Goal: Task Accomplishment & Management: Use online tool/utility

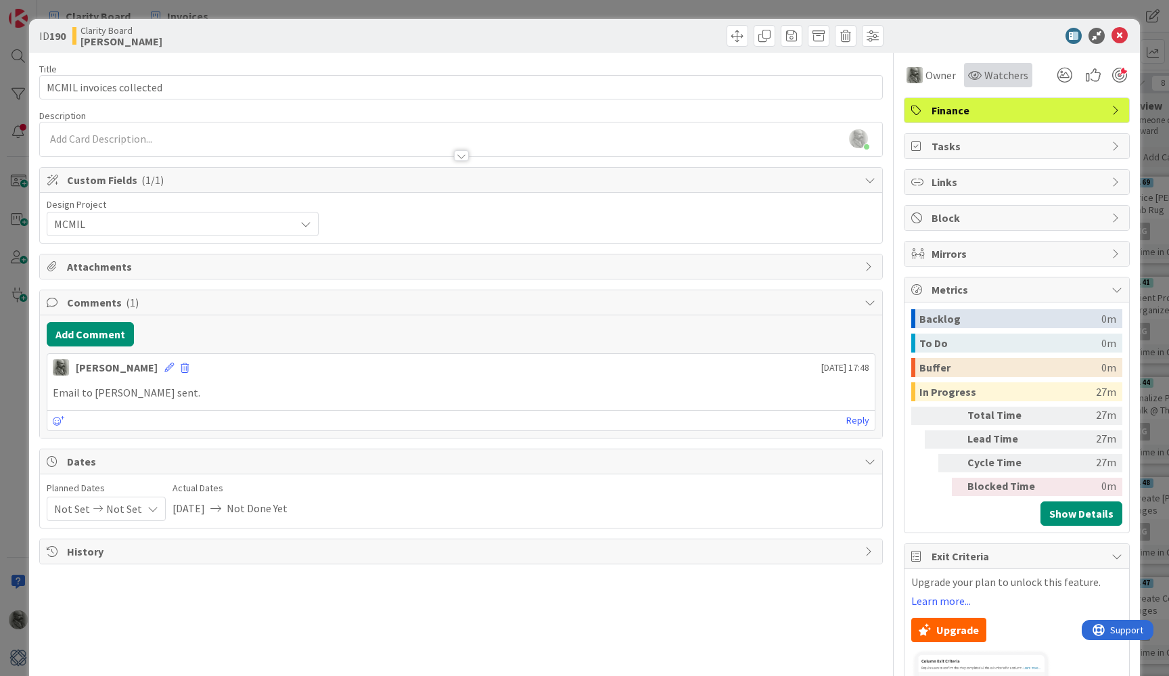
scroll to position [1, 453]
click at [1121, 36] on icon at bounding box center [1119, 36] width 16 height 16
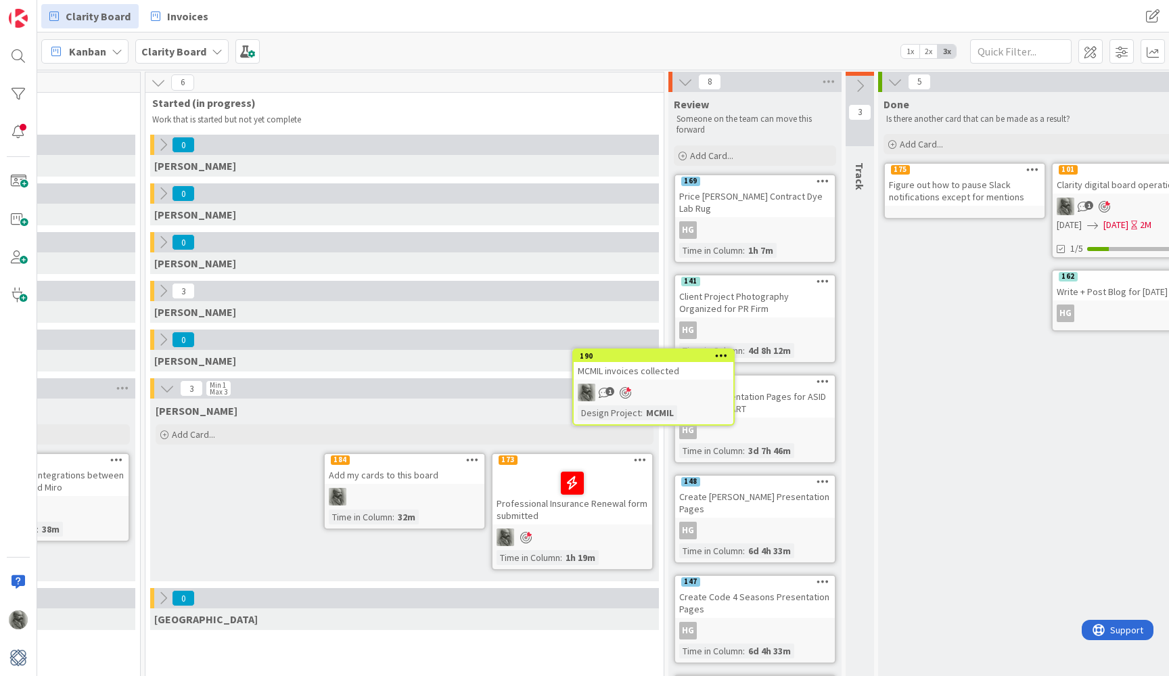
scroll to position [1, 443]
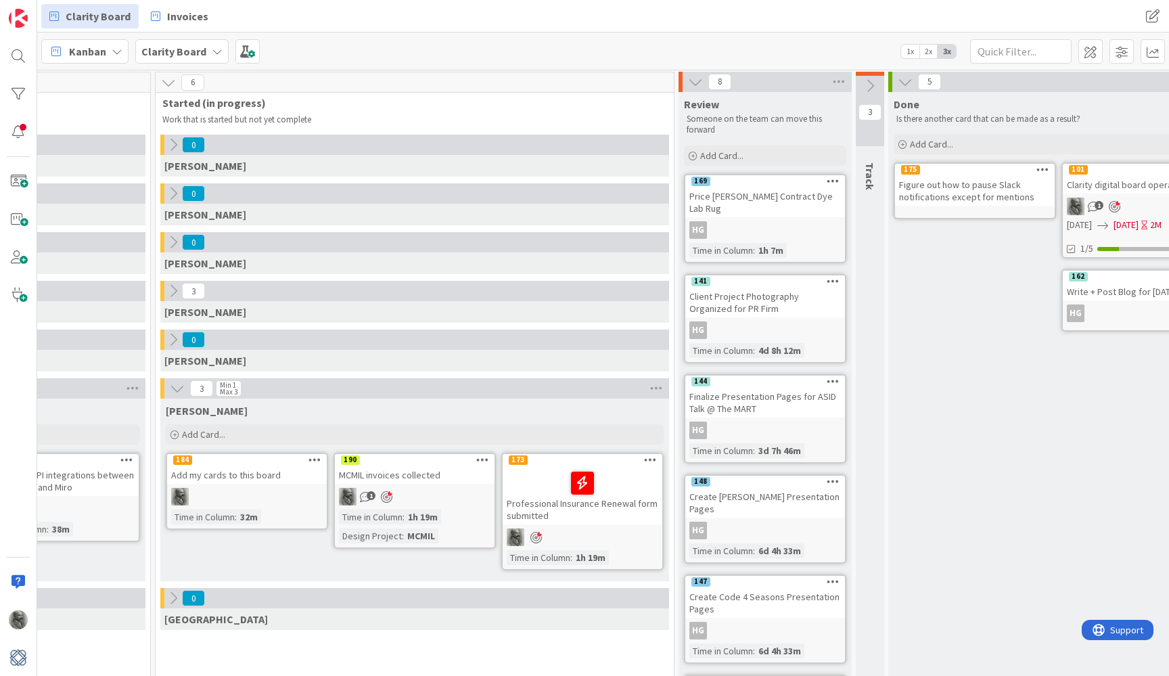
click at [695, 85] on icon at bounding box center [695, 81] width 15 height 15
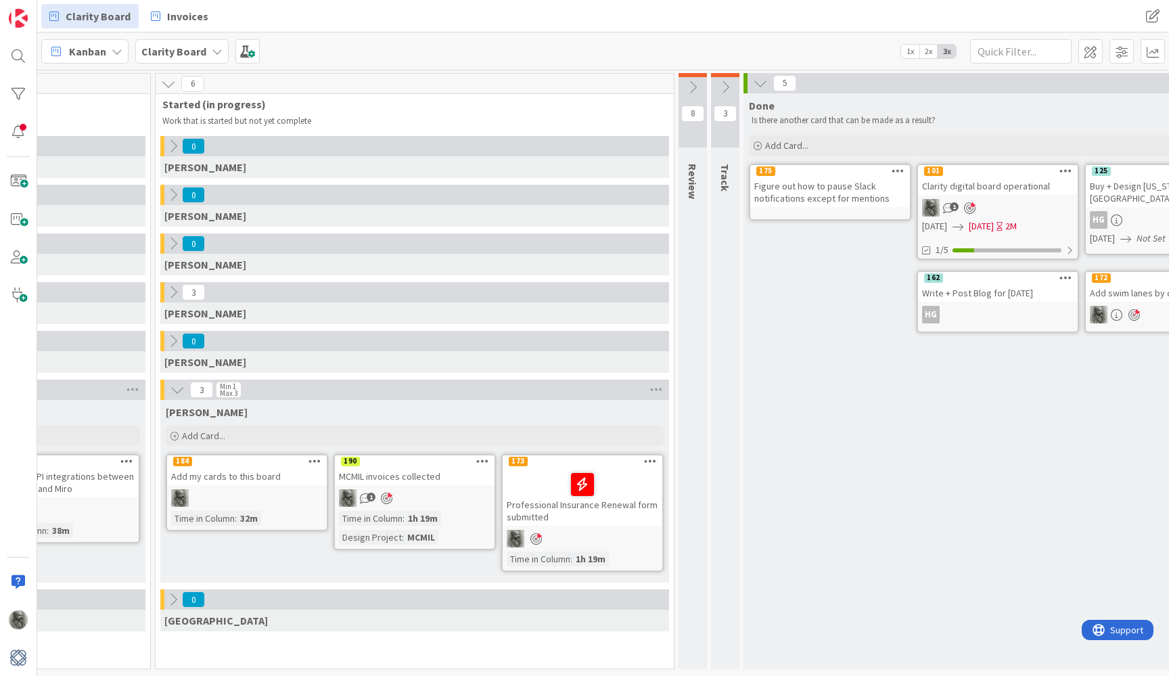
scroll to position [0, 443]
click at [726, 88] on icon at bounding box center [725, 87] width 15 height 15
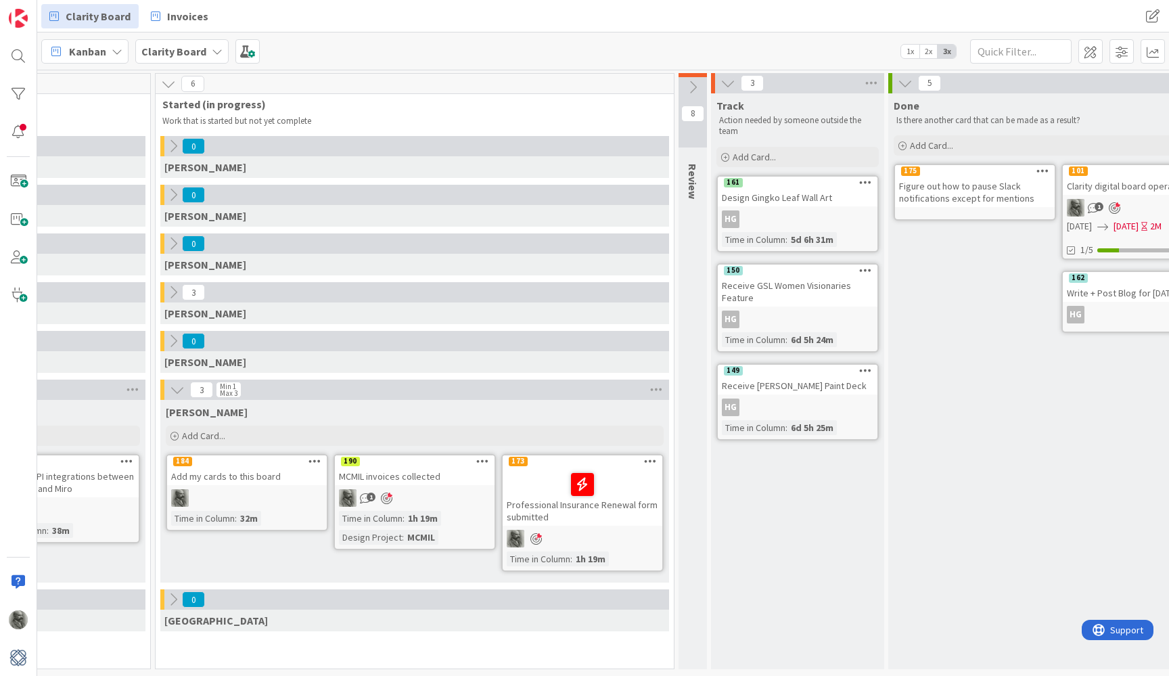
click at [174, 344] on icon at bounding box center [173, 340] width 15 height 15
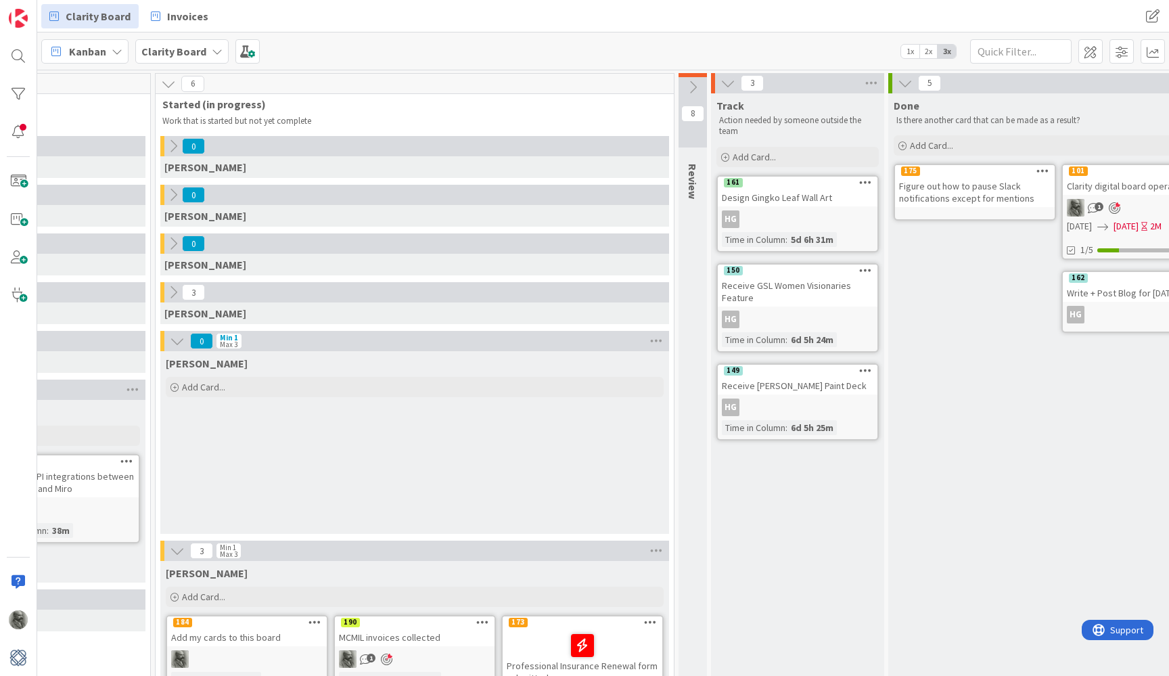
click at [174, 339] on icon at bounding box center [177, 340] width 15 height 15
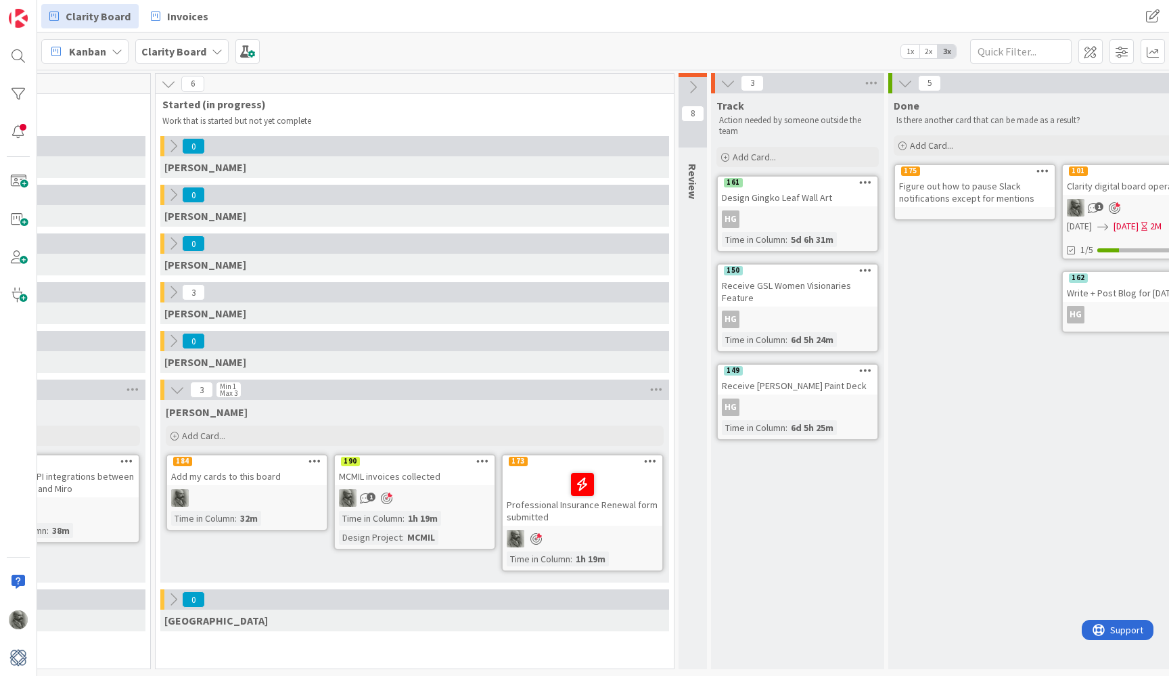
click at [173, 300] on button at bounding box center [173, 292] width 18 height 18
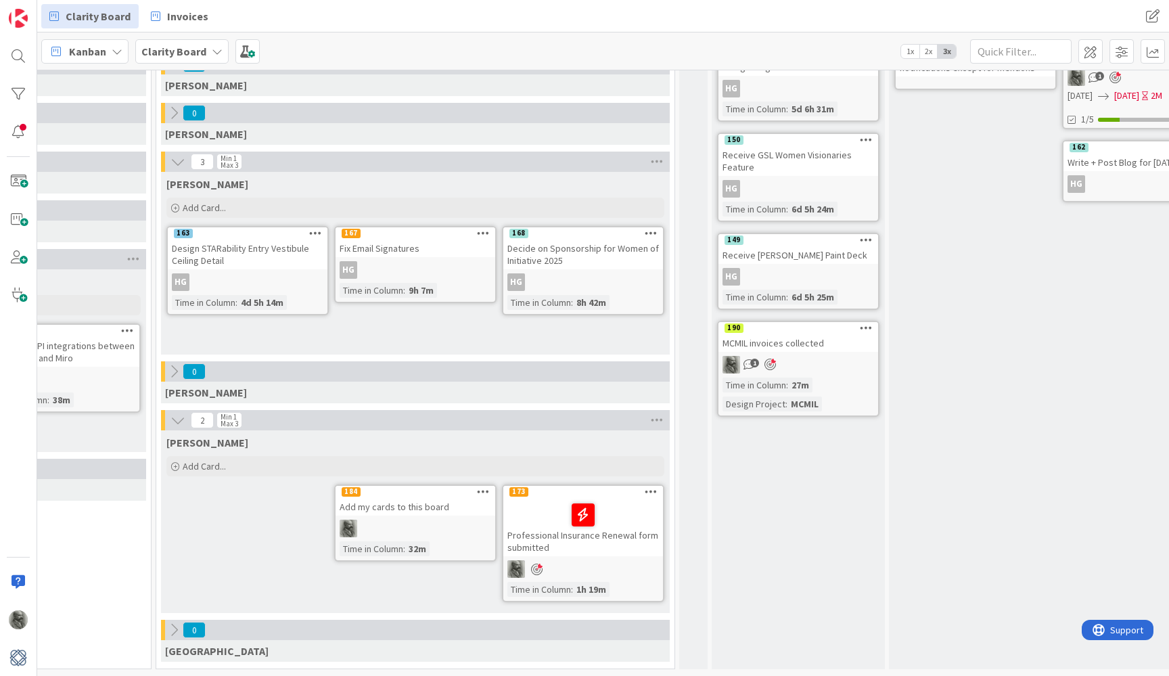
scroll to position [131, 442]
click at [206, 460] on span "Add Card..." at bounding box center [204, 466] width 43 height 12
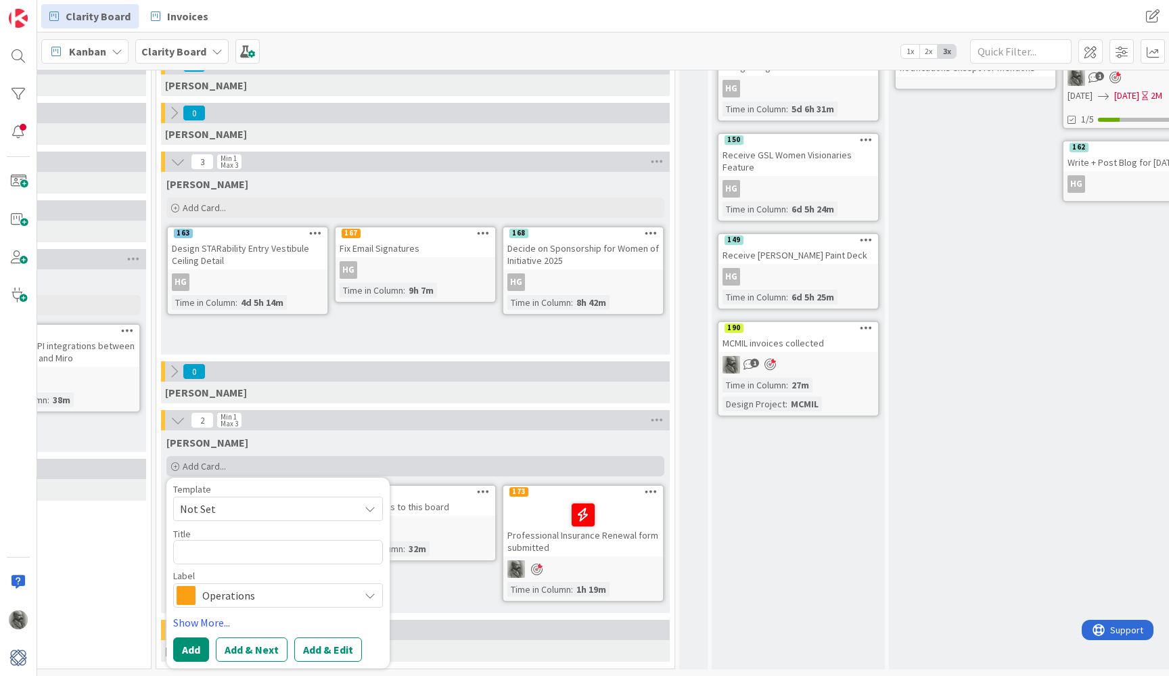
type textarea "x"
type textarea "W"
type textarea "x"
type textarea "WO"
type textarea "x"
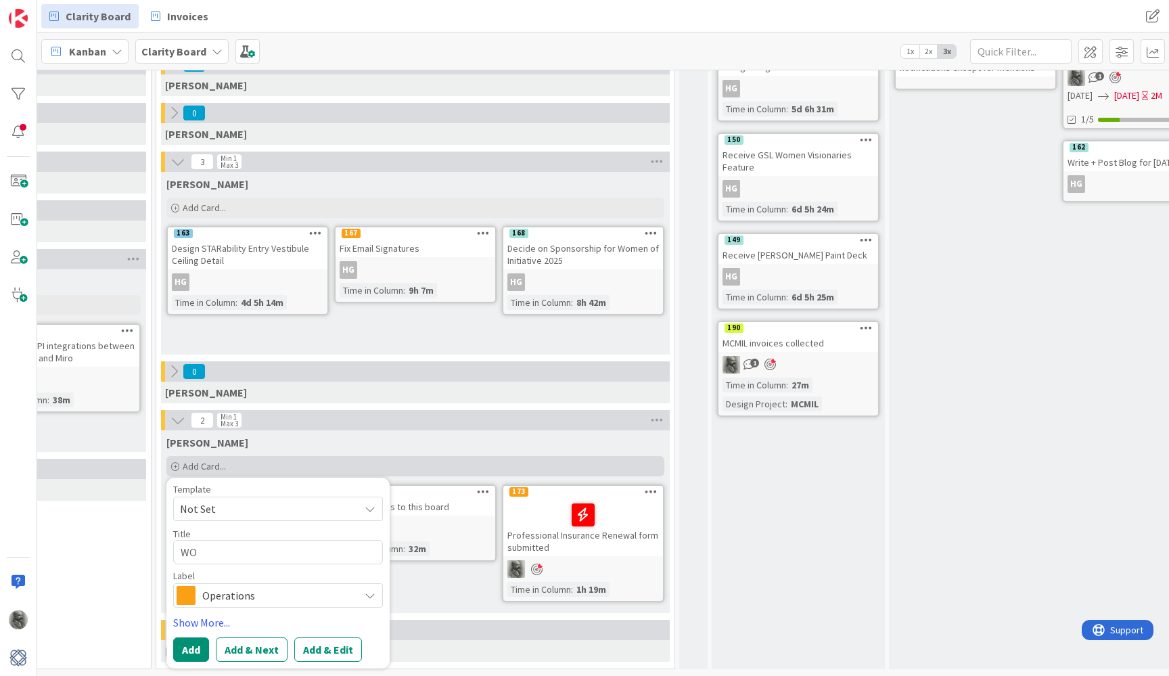
type textarea "WOO"
type textarea "x"
type textarea "WOO2"
type textarea "x"
type textarea "WOO23"
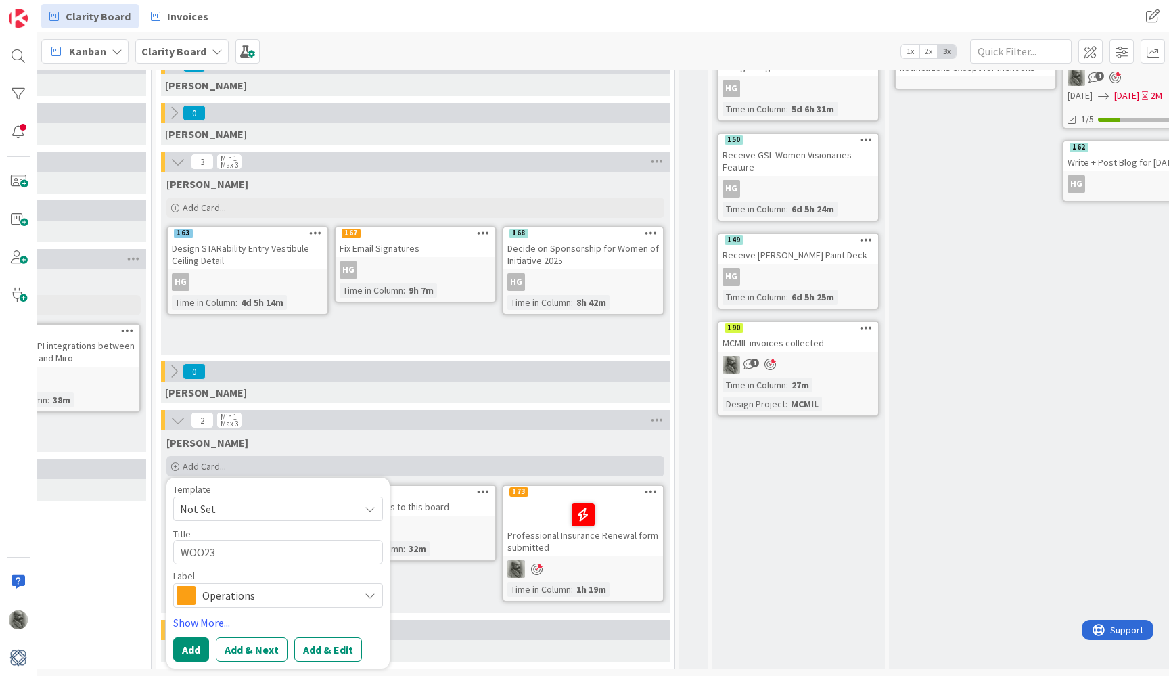
type textarea "x"
type textarea "WOO23"
type textarea "x"
type textarea "WOO23 I"
type textarea "x"
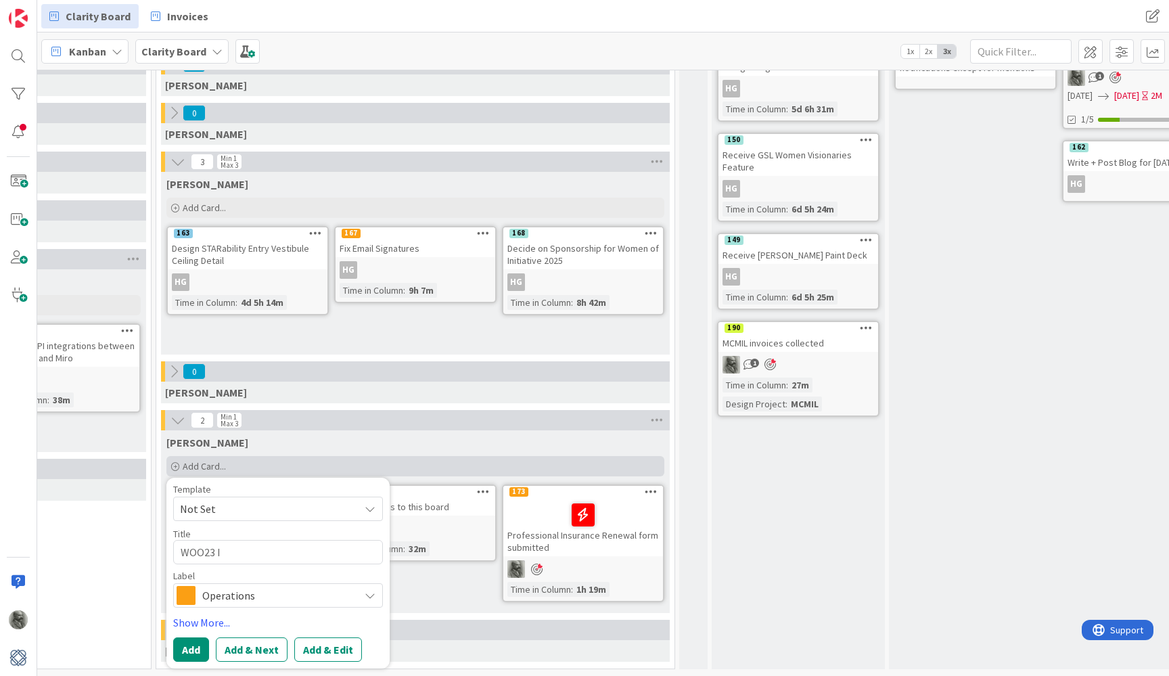
type textarea "WOO23 In"
type textarea "x"
type textarea "WOO23 Inv"
type textarea "x"
type textarea "WOO23 Invo"
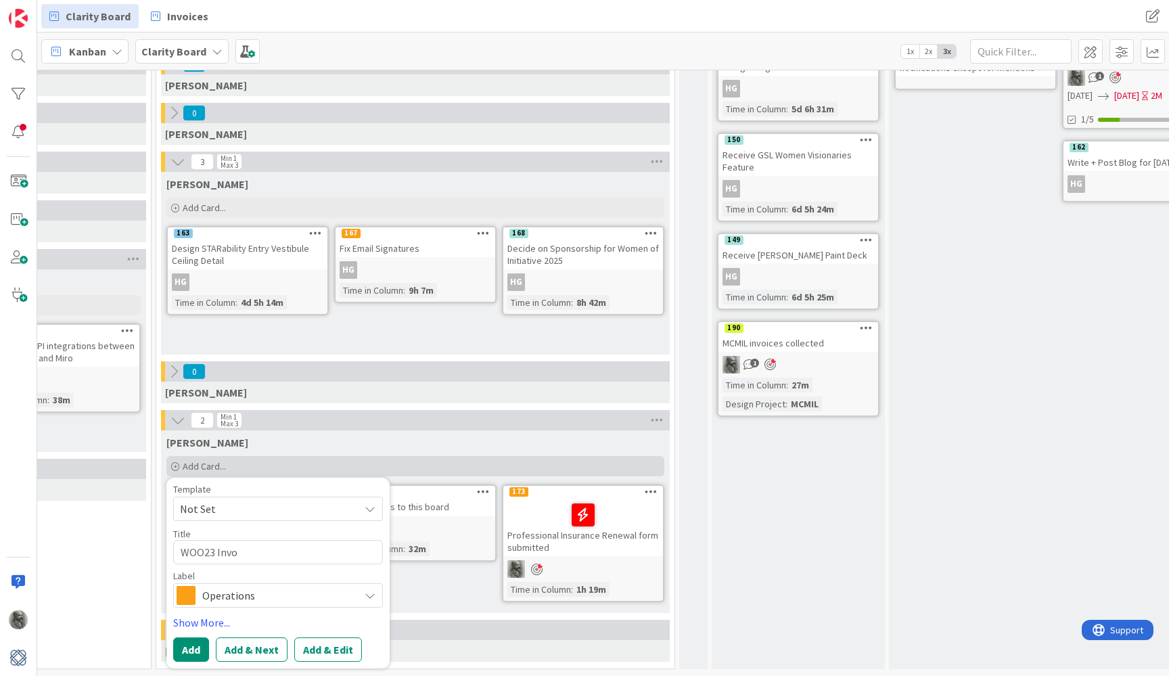
type textarea "x"
type textarea "WOO23 Invoi"
type textarea "x"
type textarea "WOO23 Invoic"
type textarea "x"
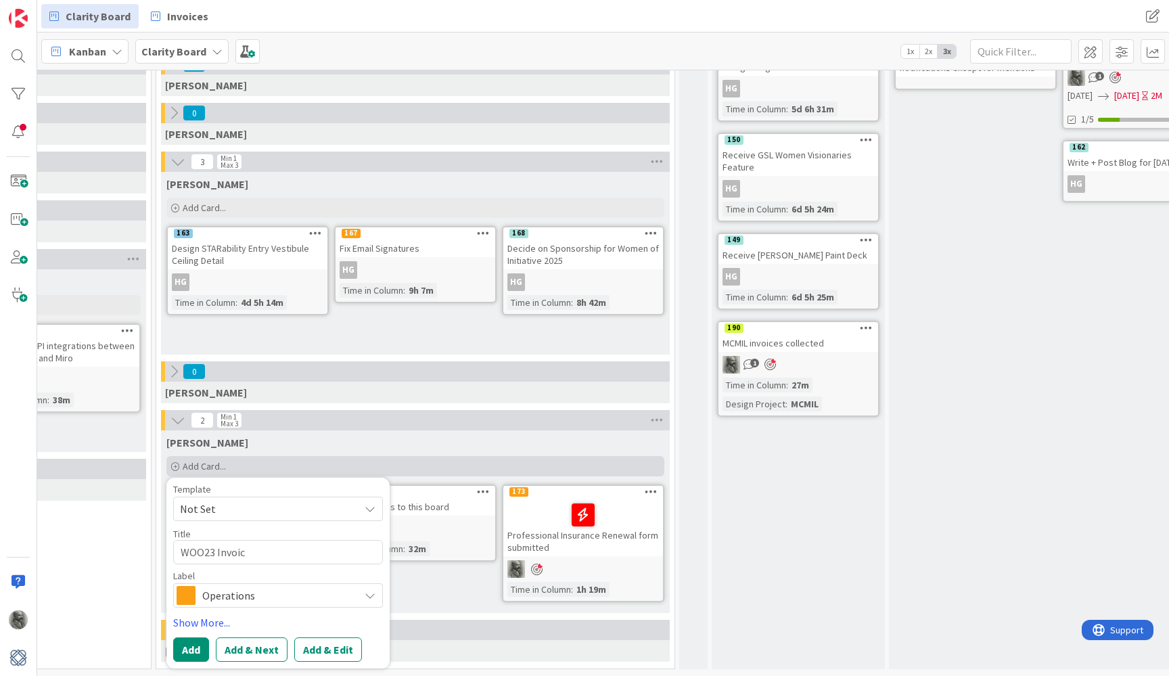
type textarea "WOO23 Invoice"
type textarea "x"
type textarea "WOO23 Invoices"
type textarea "x"
type textarea "WOO23 Invoices"
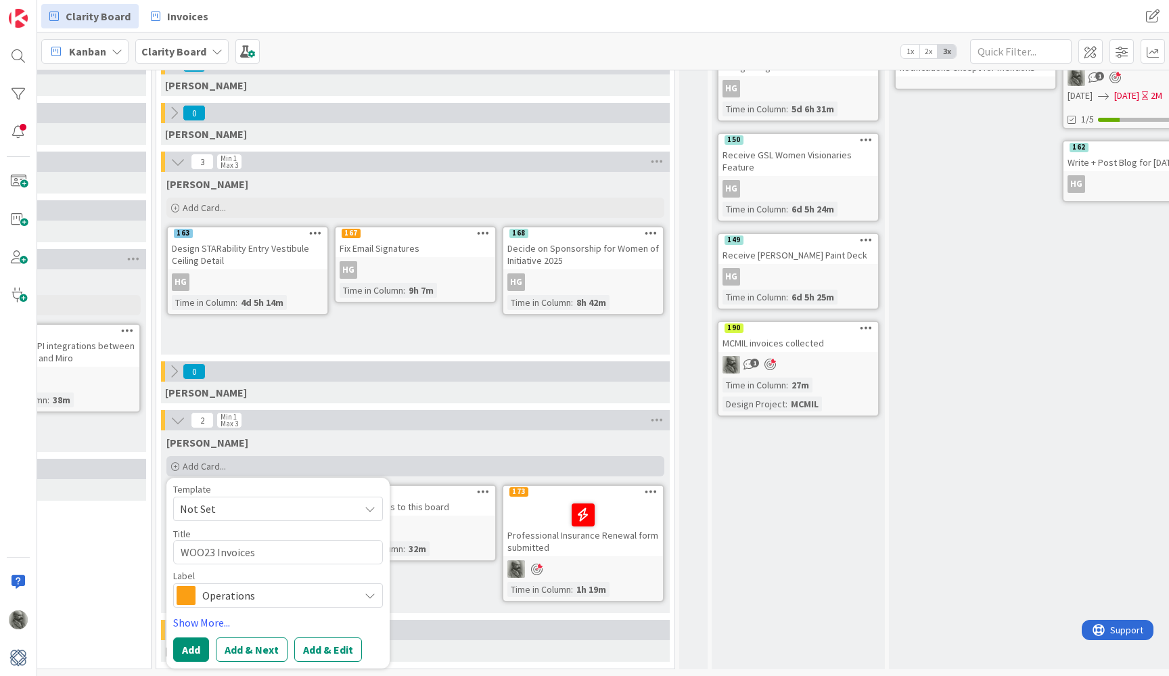
type textarea "x"
type textarea "WOO23 Invoices C"
type textarea "x"
type textarea "WOO23 Invoices Co"
type textarea "x"
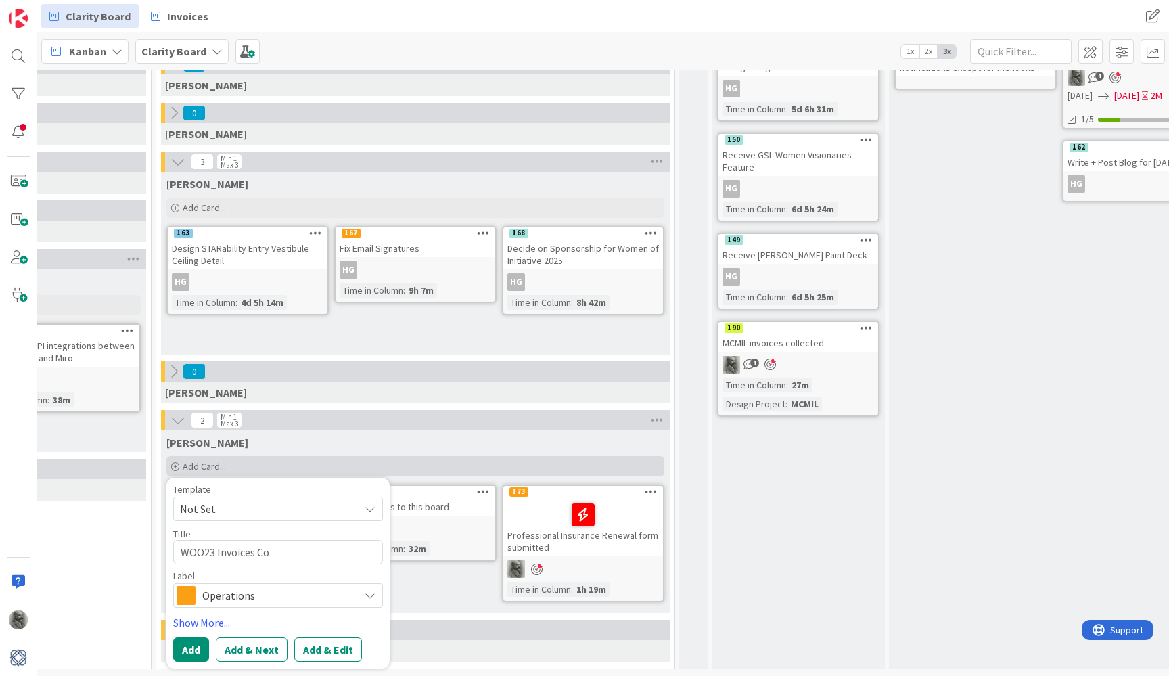
type textarea "WOO23 Invoices Col"
type textarea "x"
type textarea "WOO23 Invoices Coll"
type textarea "x"
type textarea "WOO23 Invoices Colle"
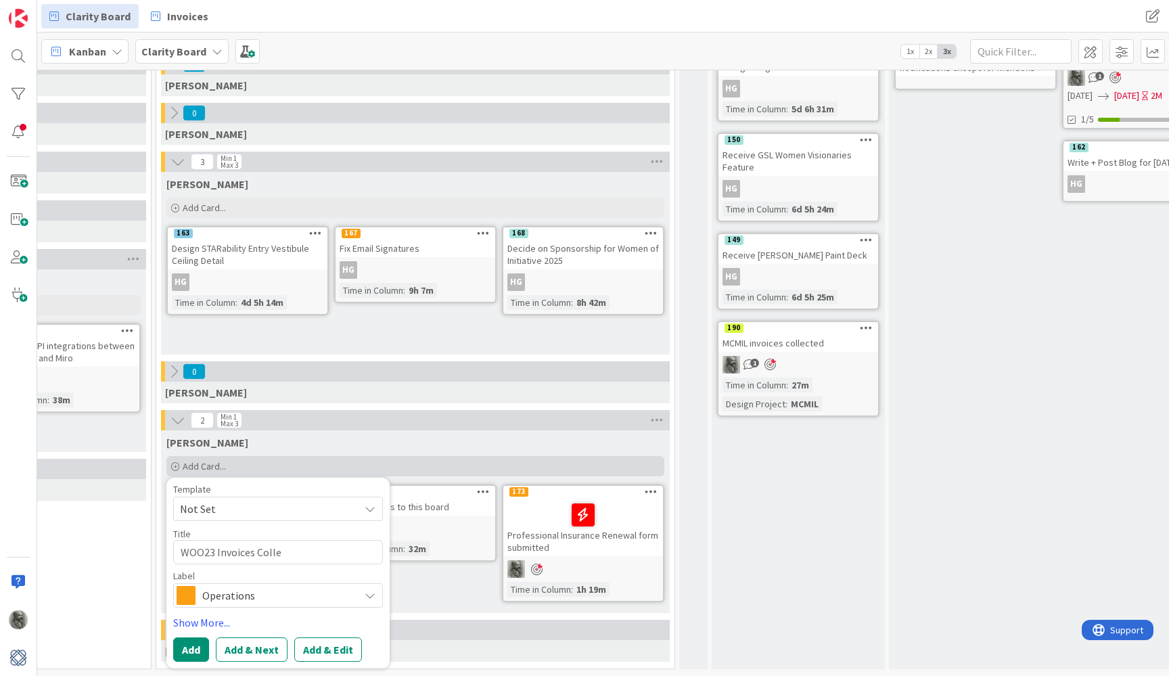
type textarea "x"
type textarea "WOO23 Invoices Collec"
type textarea "x"
type textarea "WOO23 Invoices Collect"
type textarea "x"
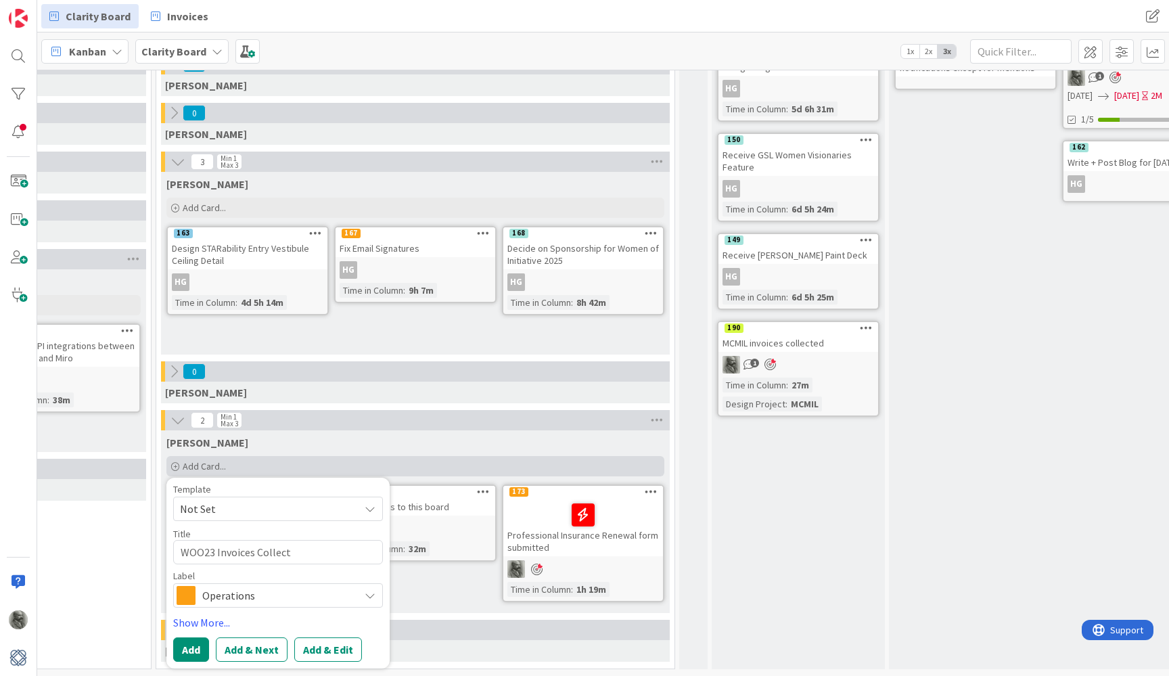
type textarea "WOO23 Invoices Collecte"
type textarea "x"
type textarea "WOO23 Invoices Collected"
click at [277, 597] on span "Operations" at bounding box center [277, 595] width 150 height 19
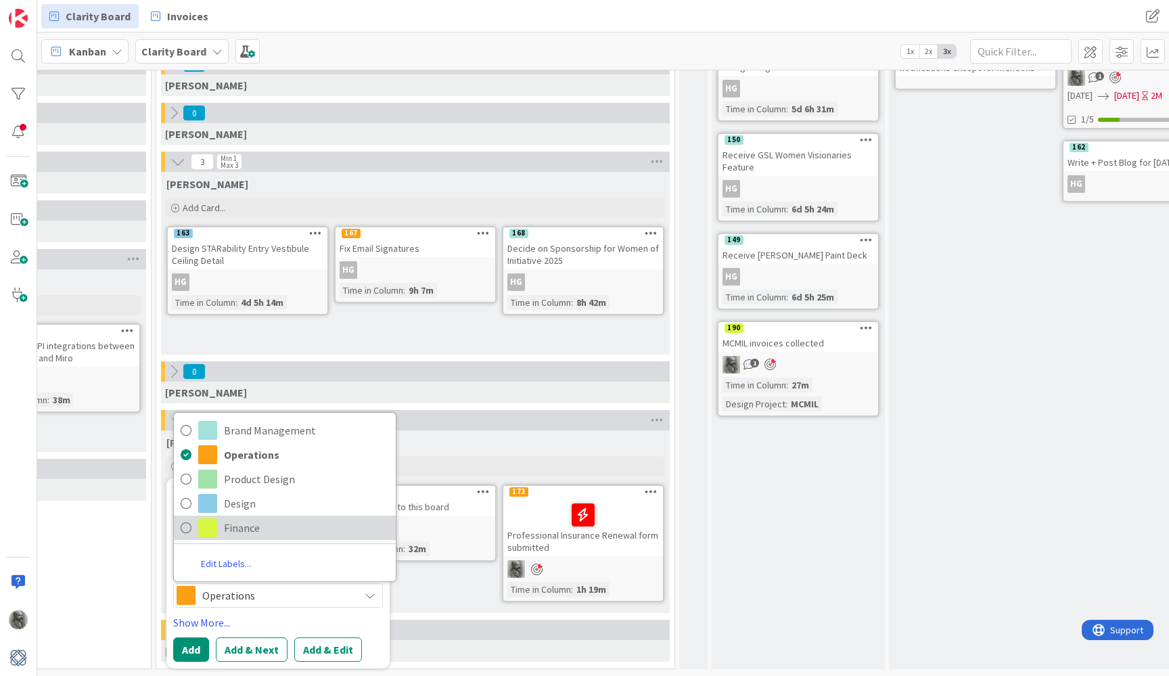
click at [243, 536] on span "Finance" at bounding box center [306, 527] width 165 height 20
type textarea "x"
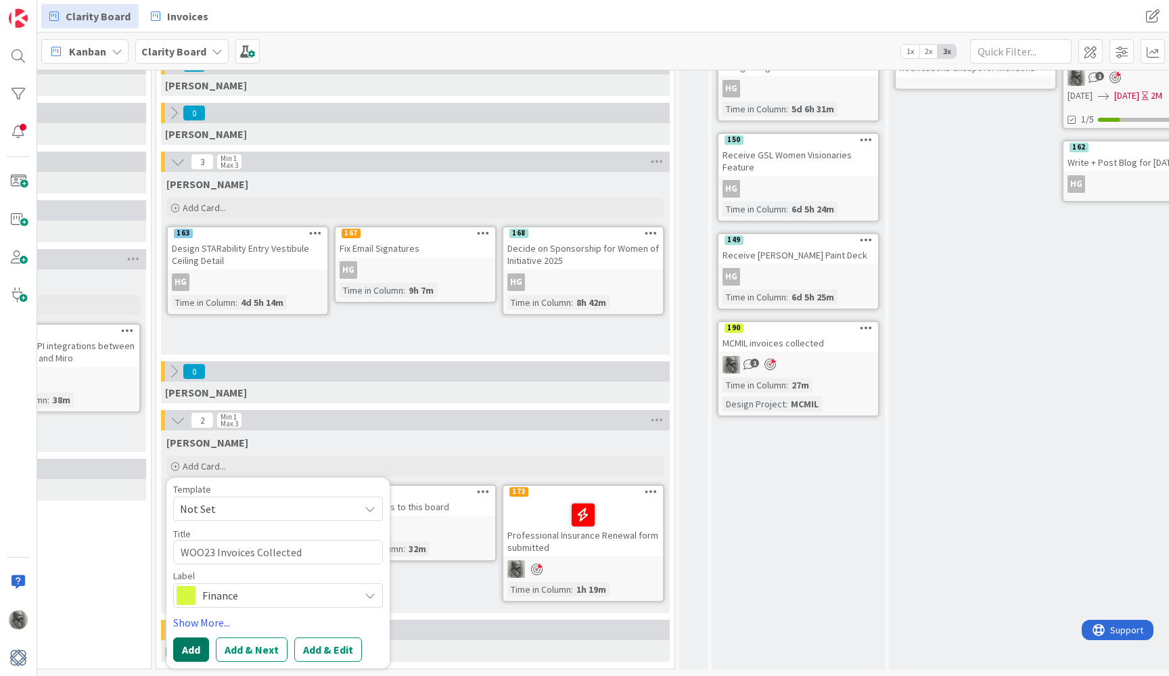
click at [186, 651] on button "Add" at bounding box center [191, 649] width 36 height 24
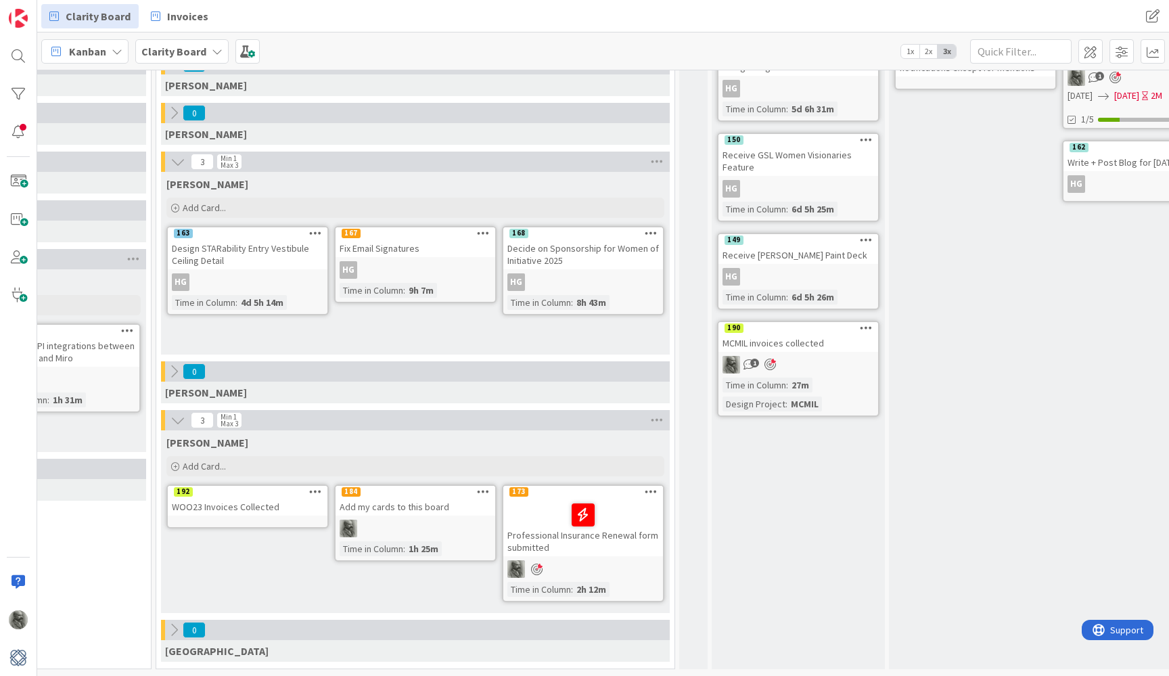
click at [318, 492] on icon at bounding box center [315, 490] width 13 height 9
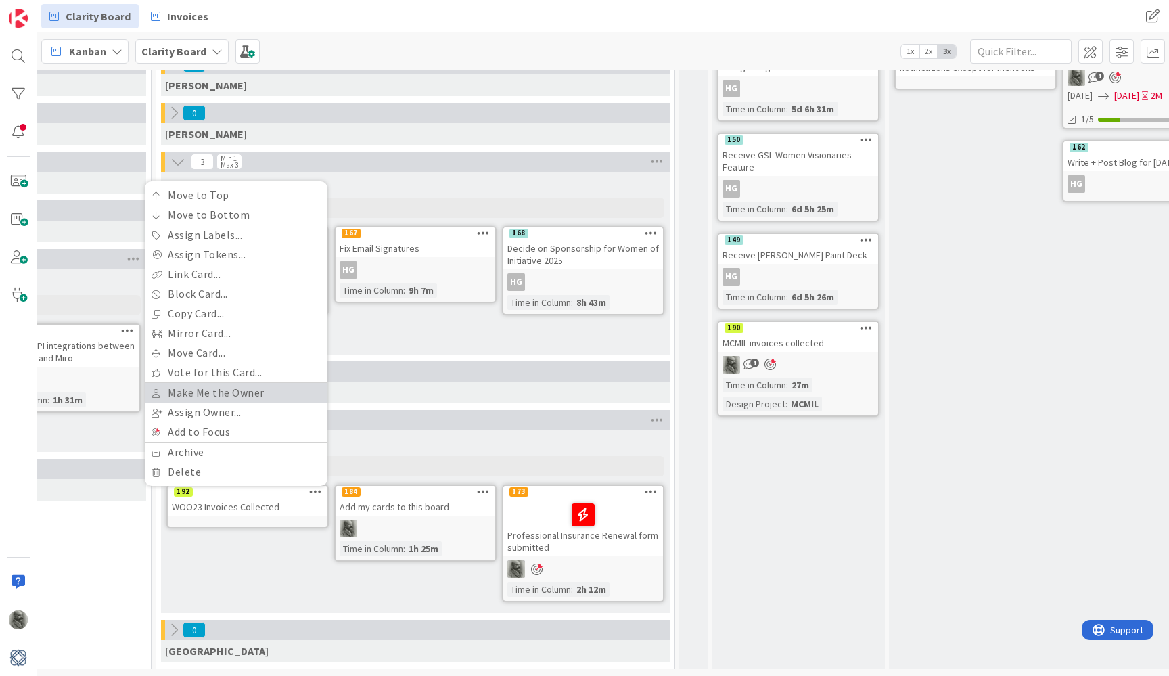
click at [207, 392] on link "Make Me the Owner" at bounding box center [236, 393] width 183 height 20
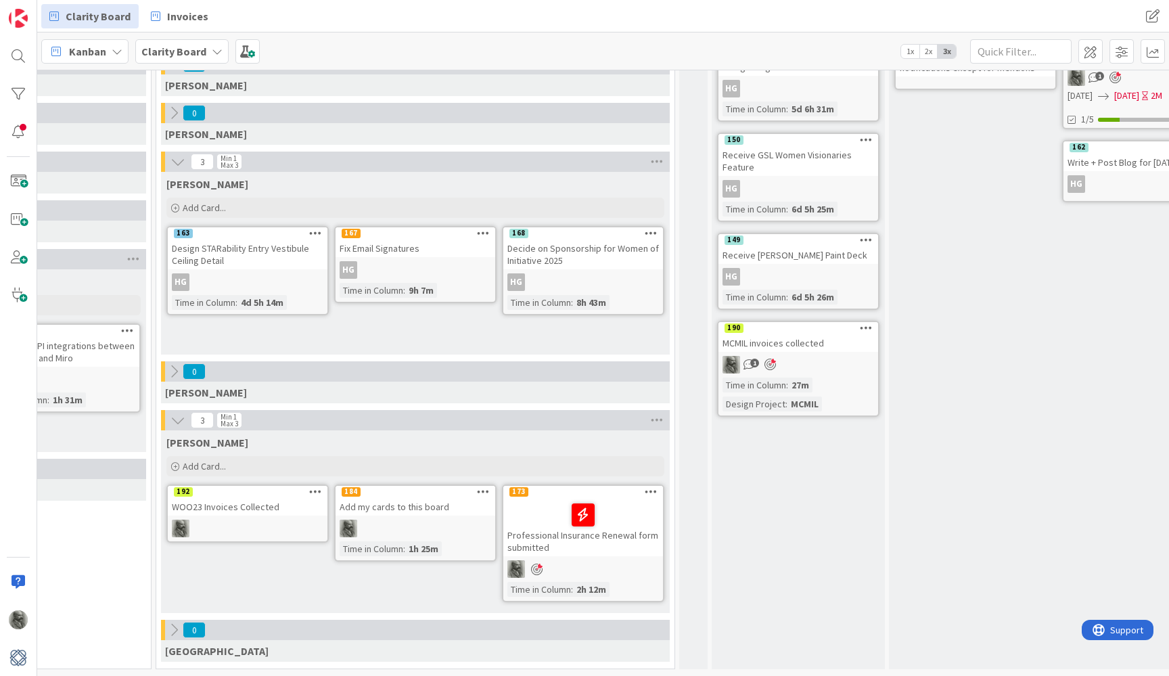
click at [215, 498] on div "WOO23 Invoices Collected" at bounding box center [248, 507] width 160 height 18
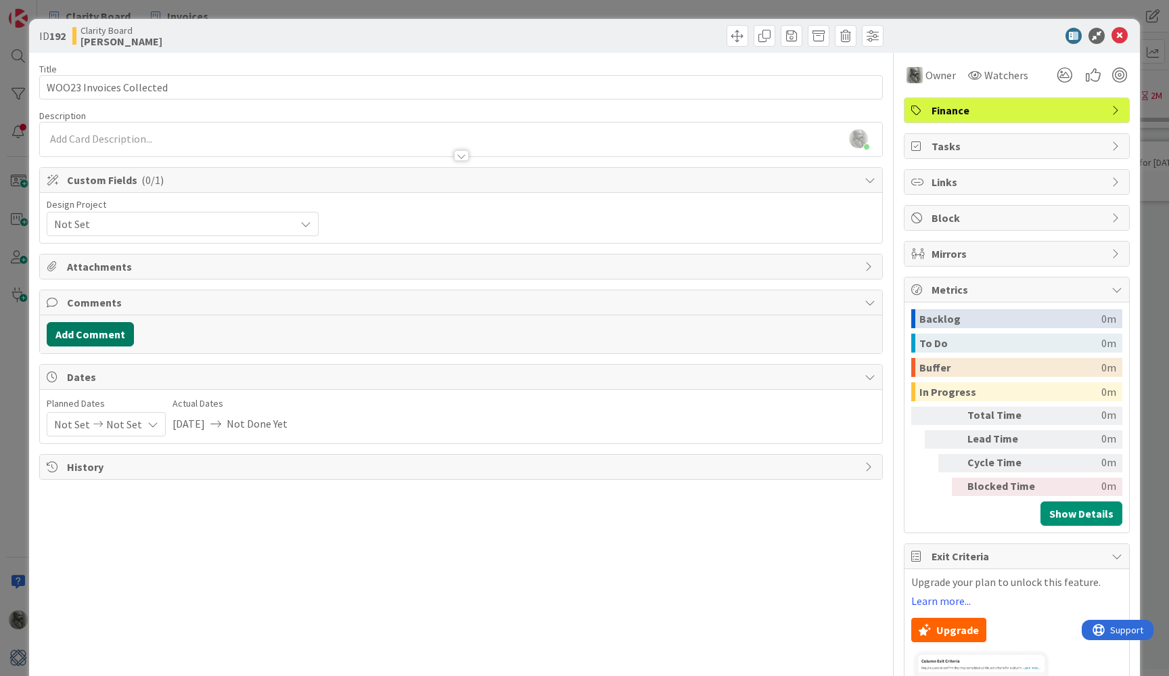
click at [99, 329] on button "Add Comment" at bounding box center [90, 334] width 87 height 24
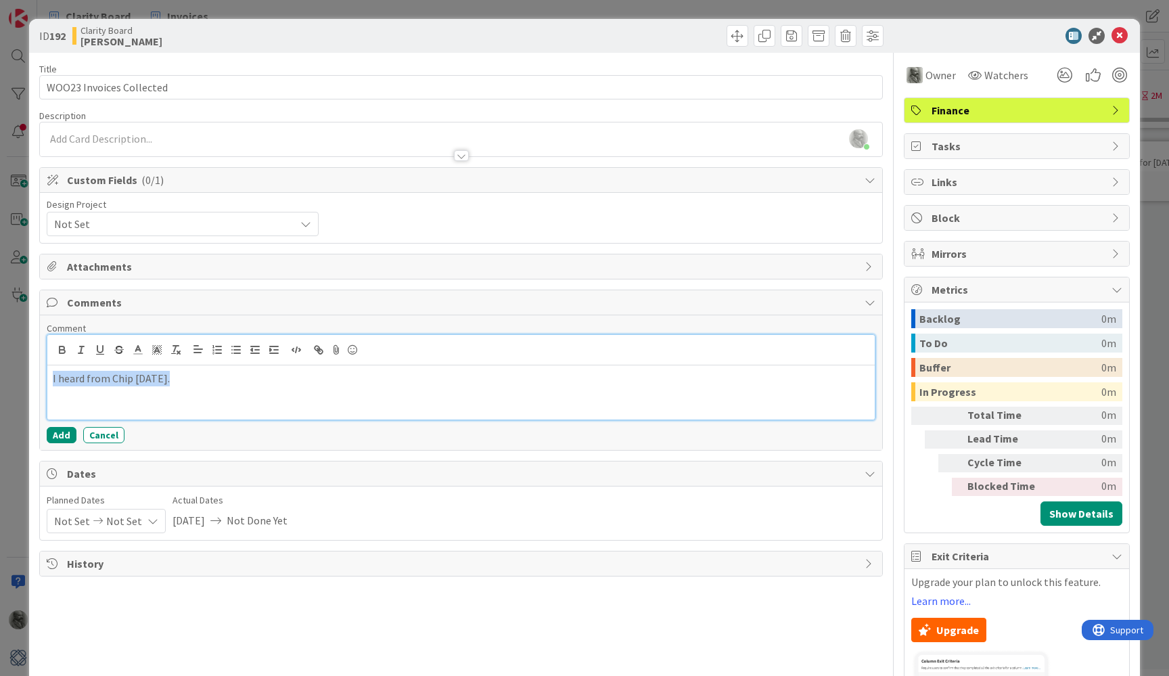
drag, startPoint x: 174, startPoint y: 379, endPoint x: 20, endPoint y: 375, distance: 154.2
click at [20, 375] on div "ID 192 Clarity Board [PERSON_NAME] Title 24 / 128 WOO23 Invoices Collected Desc…" at bounding box center [584, 338] width 1169 height 676
click at [314, 347] on icon "button" at bounding box center [316, 348] width 5 height 5
paste input "[URL][DOMAIN_NAME]"
type input "[URL][DOMAIN_NAME]"
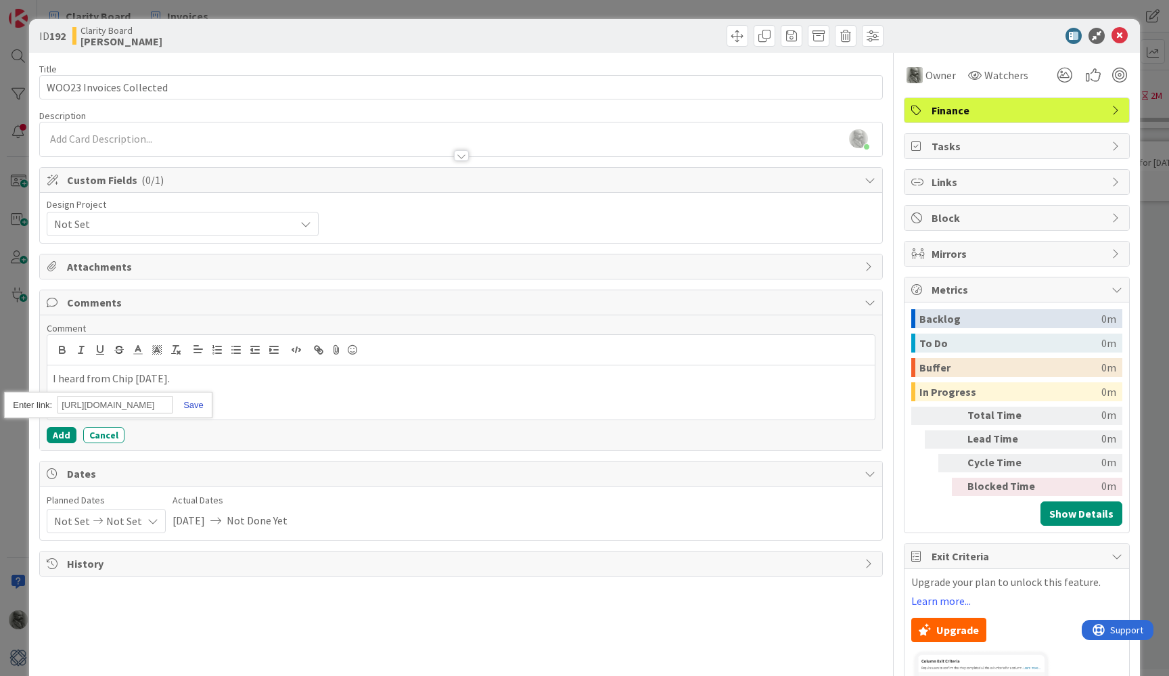
click at [197, 404] on link at bounding box center [187, 405] width 31 height 10
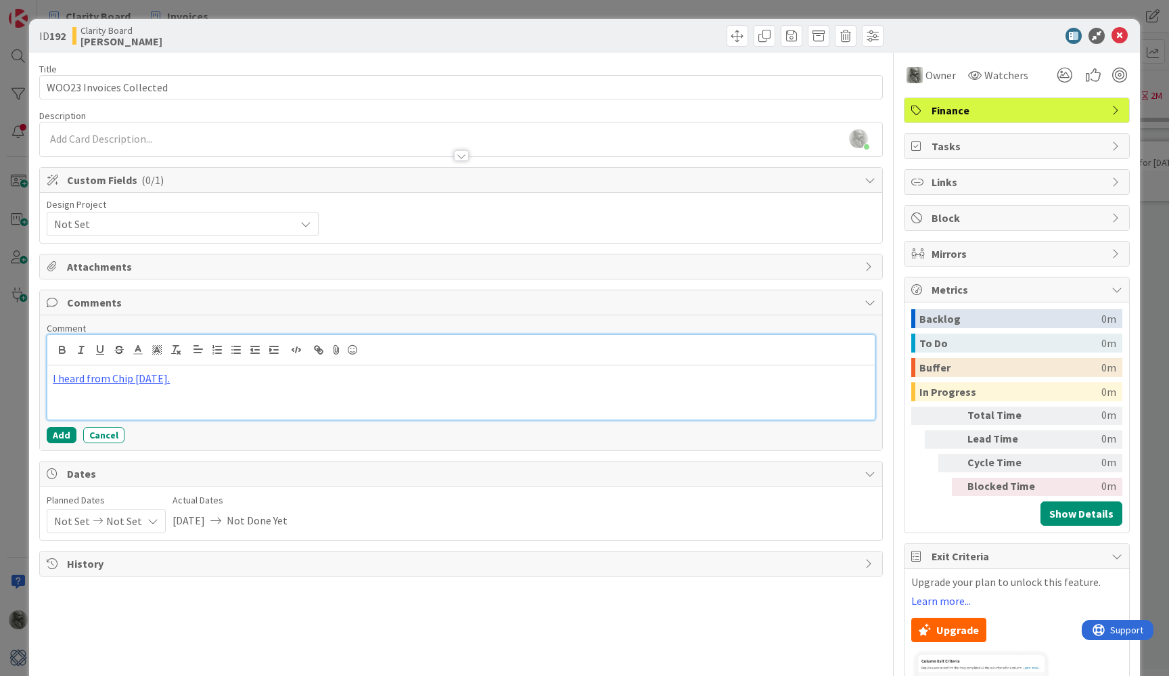
click at [197, 404] on div "I heard from Chip [DATE]." at bounding box center [460, 392] width 827 height 54
click at [64, 433] on button "Add" at bounding box center [62, 435] width 30 height 16
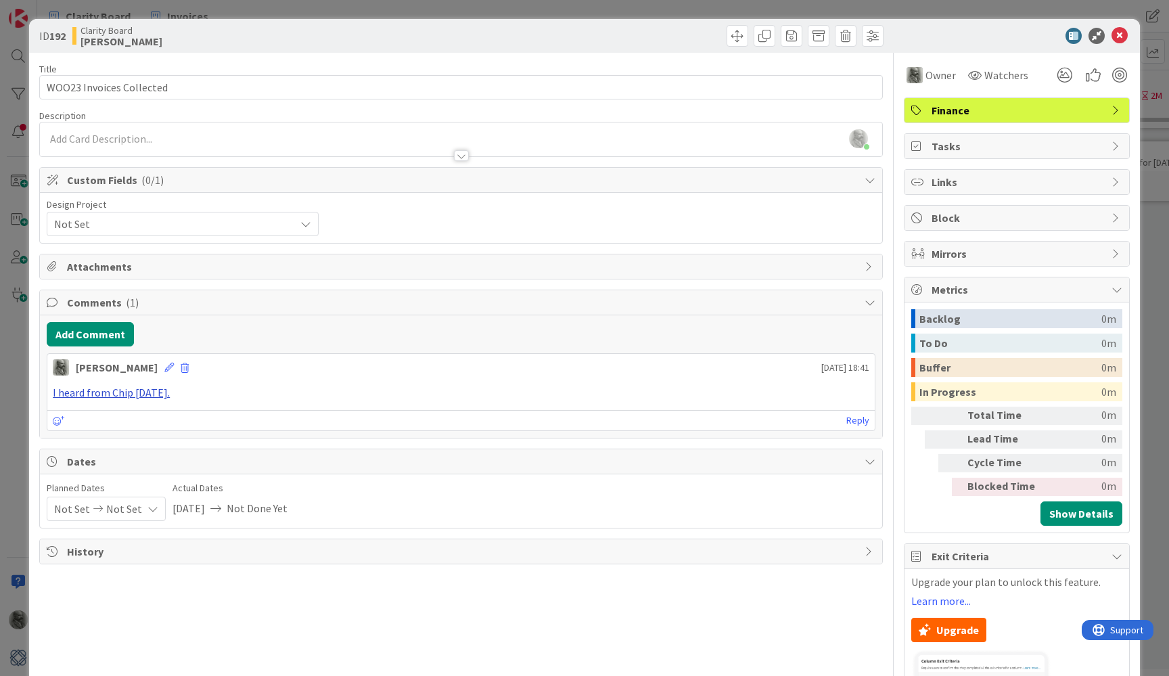
click at [108, 393] on link "I heard from Chip [DATE]." at bounding box center [111, 392] width 117 height 14
